Goal: Information Seeking & Learning: Learn about a topic

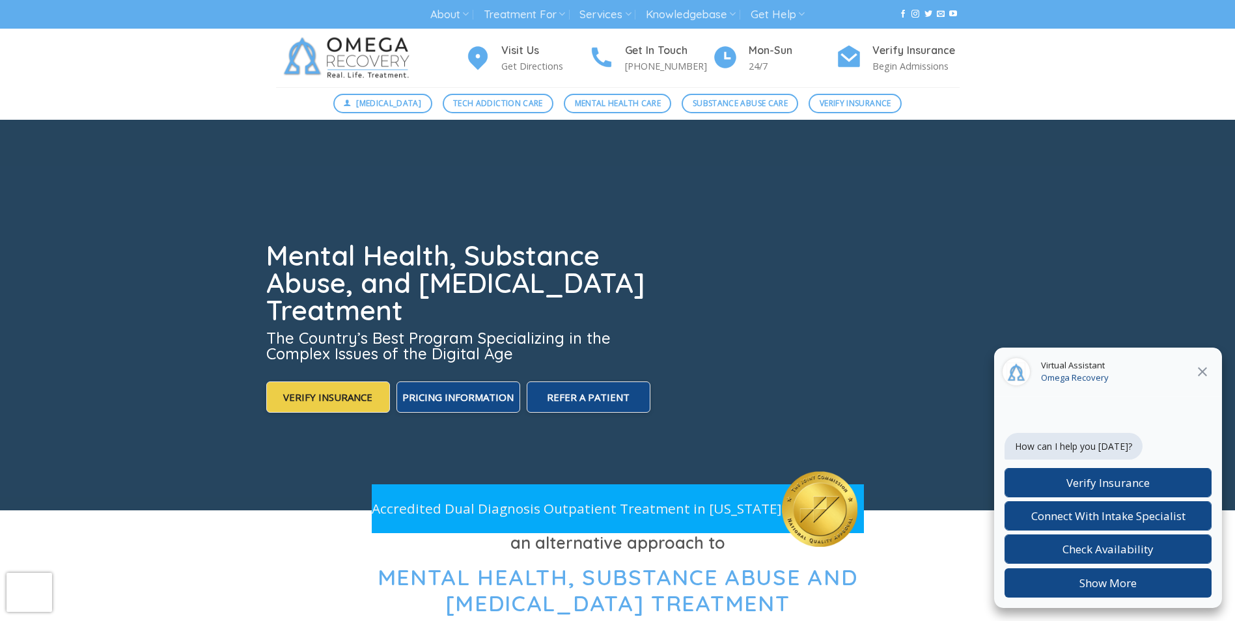
click at [1204, 367] on icon at bounding box center [1203, 372] width 16 height 16
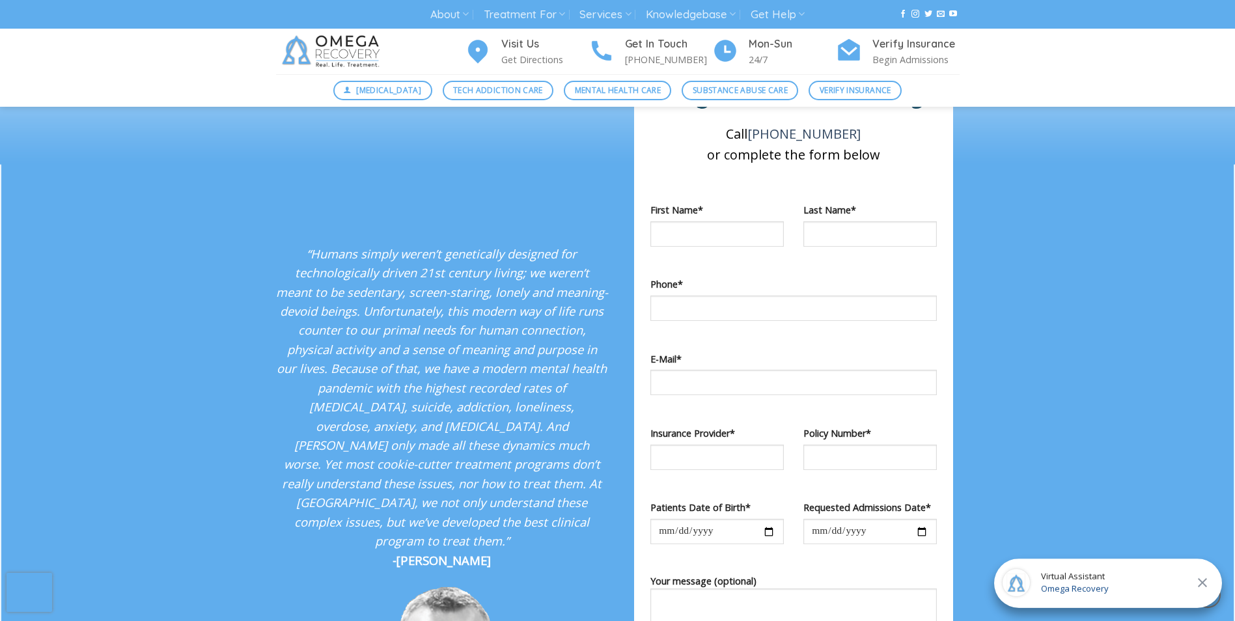
scroll to position [2148, 0]
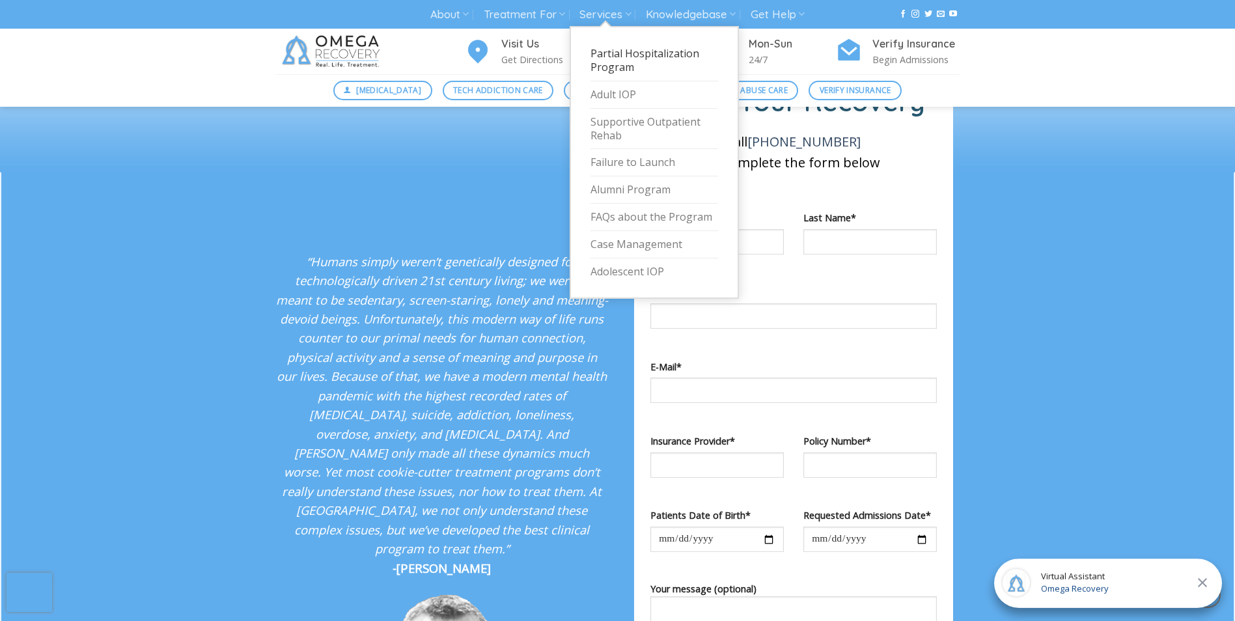
click at [616, 51] on link "Partial Hospitalization Program" at bounding box center [654, 60] width 128 height 41
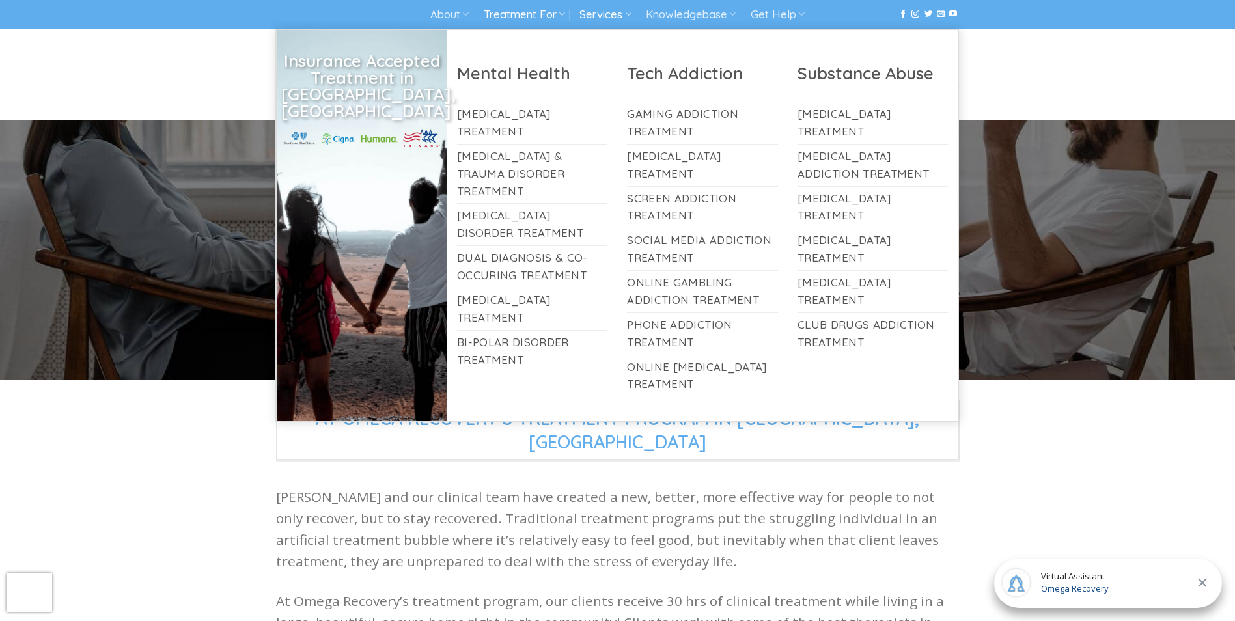
click at [535, 16] on link "Treatment For" at bounding box center [524, 15] width 81 height 24
click at [495, 204] on link "[MEDICAL_DATA] Disorder Treatment" at bounding box center [532, 225] width 151 height 42
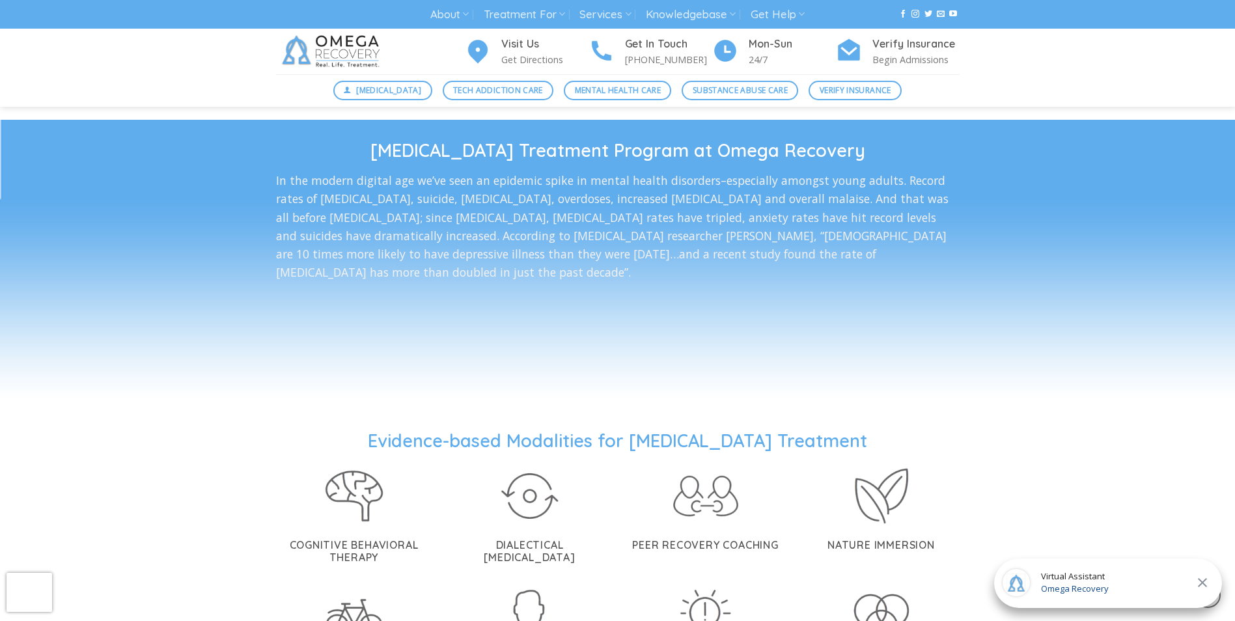
scroll to position [1953, 0]
